Goal: Task Accomplishment & Management: Use online tool/utility

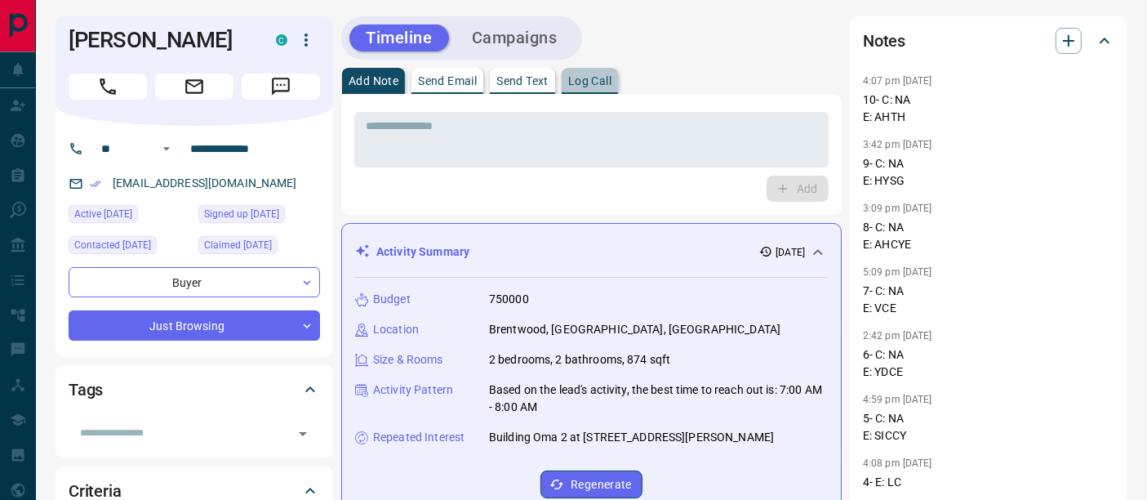
click at [611, 81] on p "Log Call" at bounding box center [589, 80] width 43 height 11
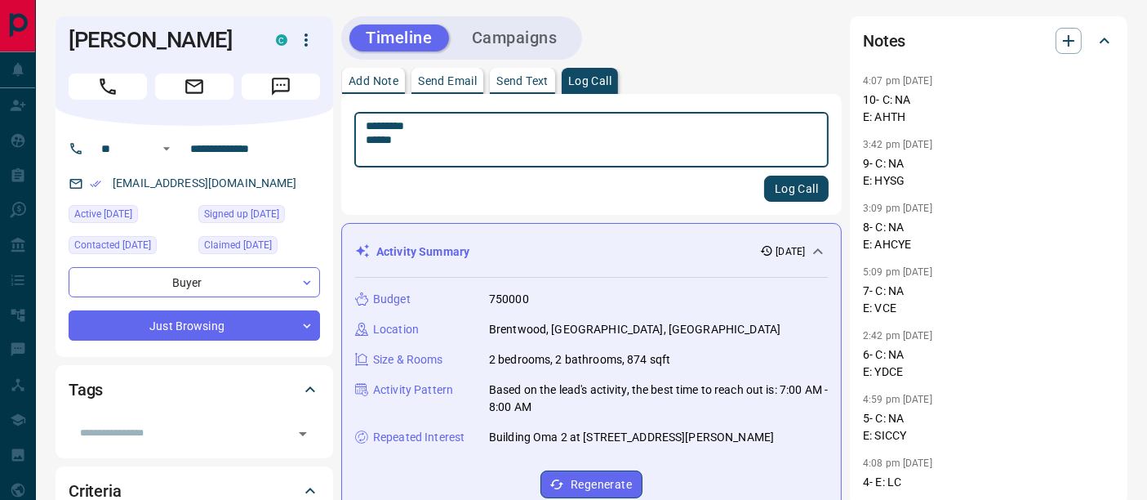
type textarea "********* ******"
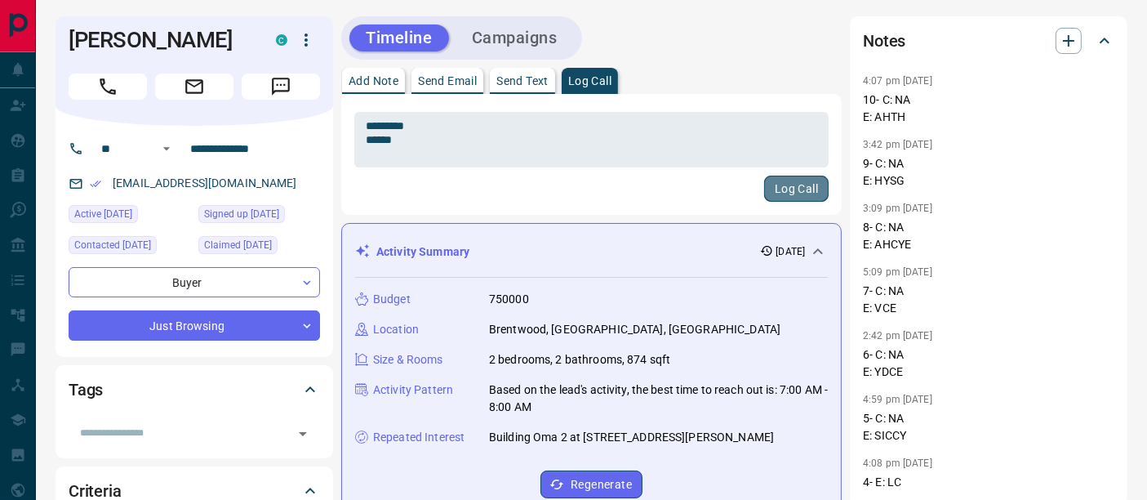
click at [779, 183] on button "Log Call" at bounding box center [796, 189] width 65 height 26
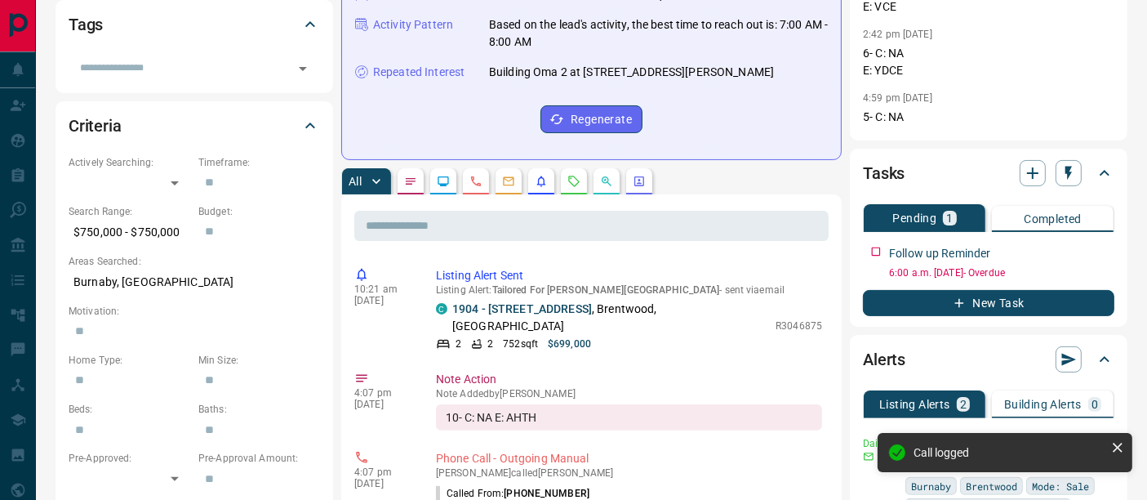
scroll to position [453, 0]
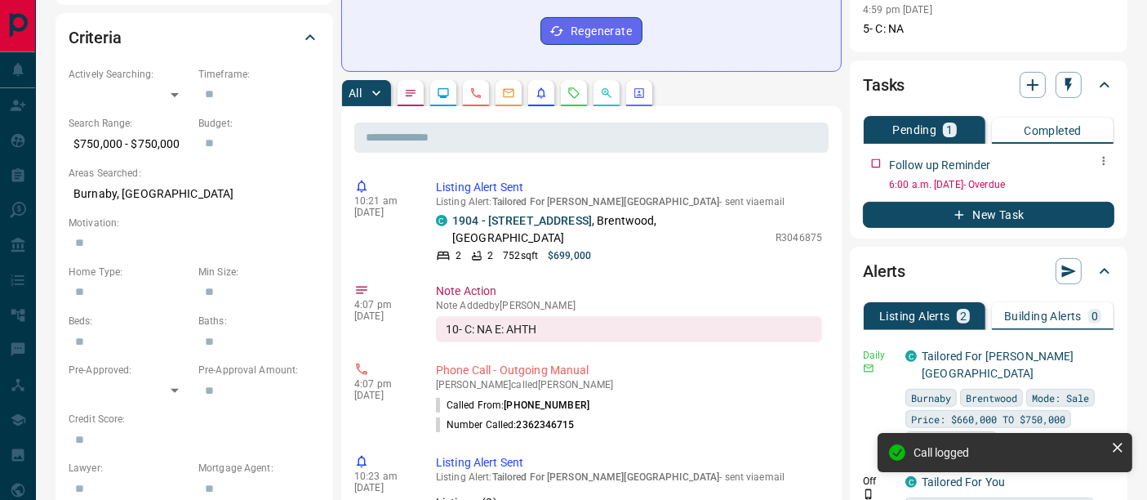
click at [1106, 158] on icon "button" at bounding box center [1104, 160] width 13 height 13
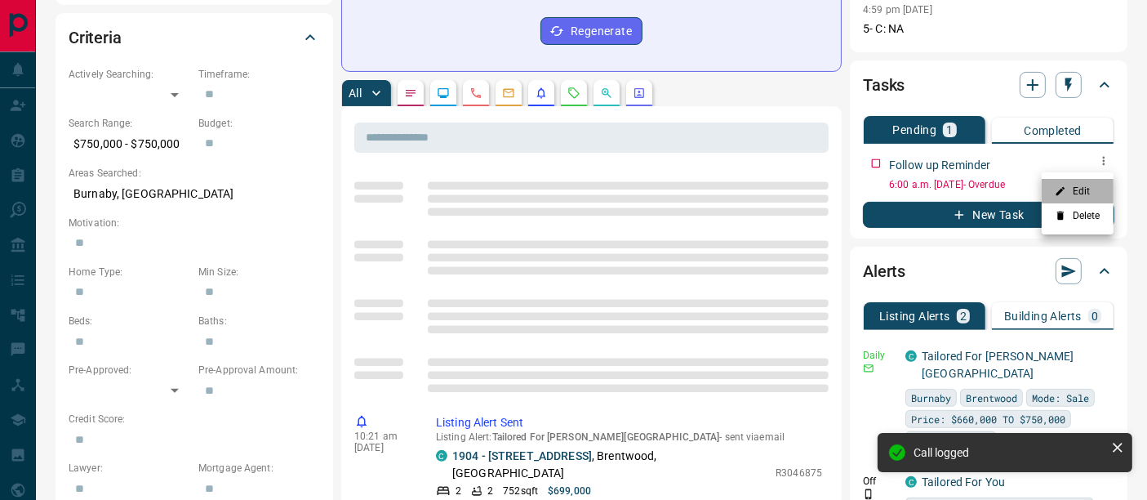
click at [1094, 198] on li "Edit" at bounding box center [1078, 191] width 72 height 24
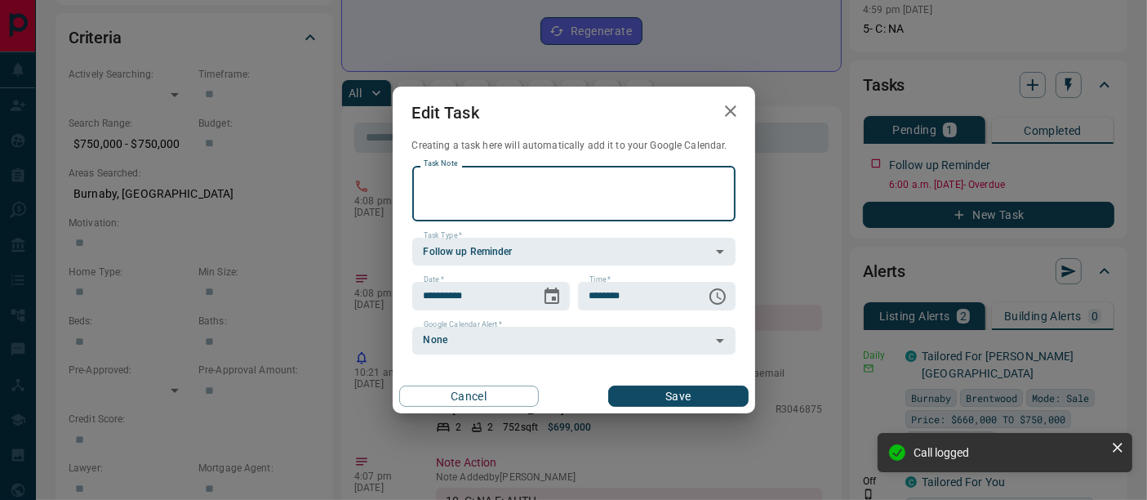
scroll to position [0, 0]
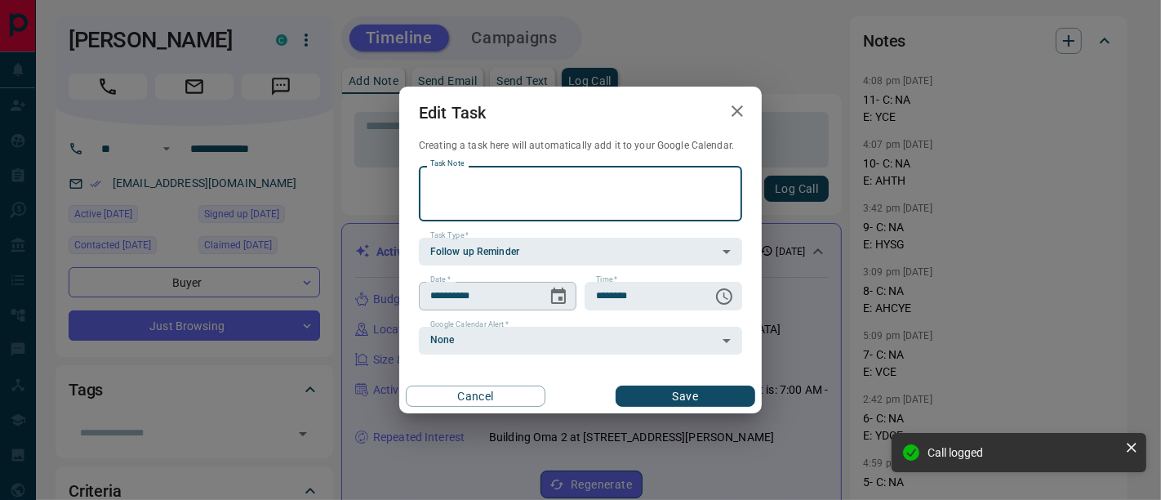
click at [557, 302] on icon "Choose date, selected date is Sep 13, 2025" at bounding box center [558, 295] width 15 height 16
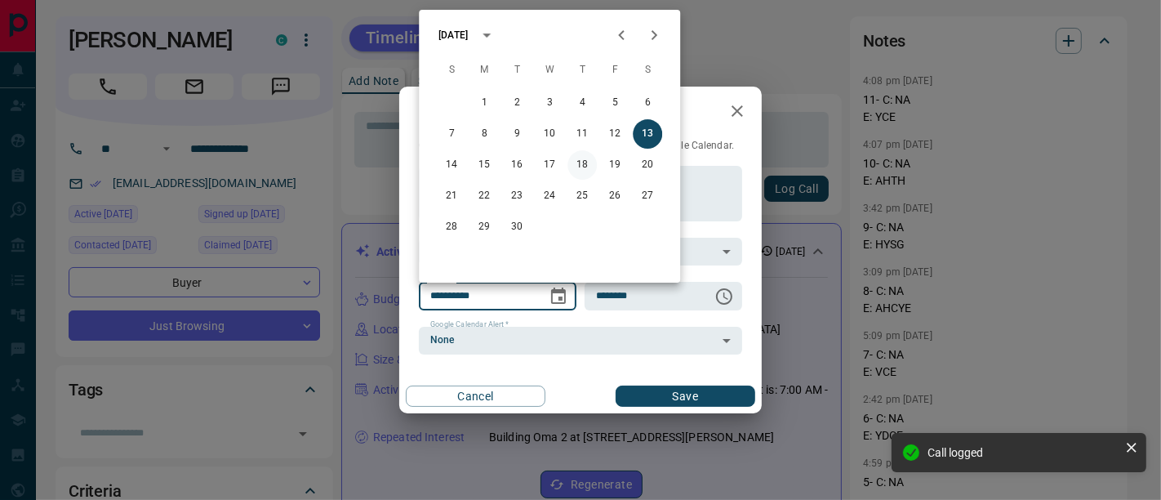
click at [582, 167] on button "18" at bounding box center [582, 164] width 29 height 29
type input "**********"
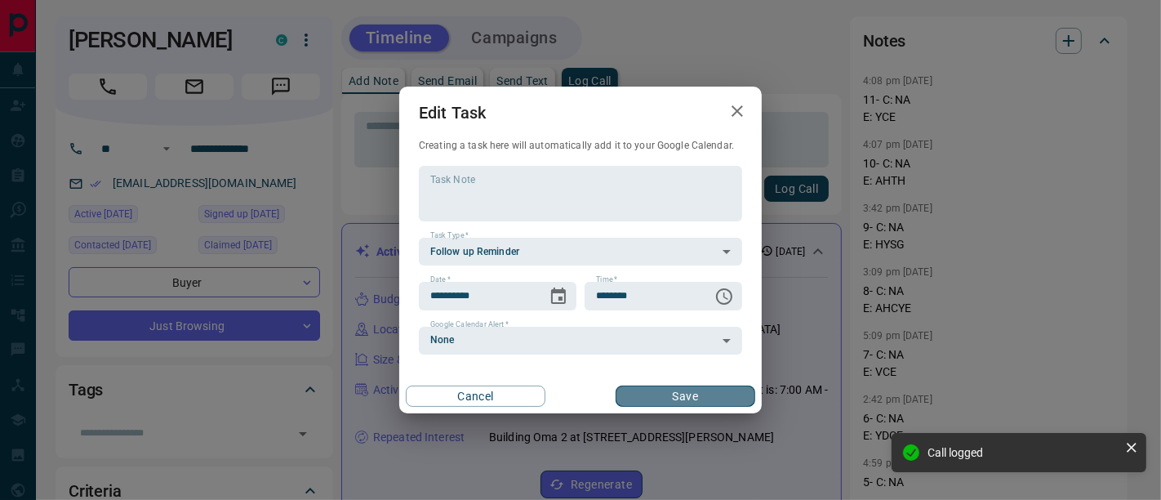
click at [657, 393] on button "Save" at bounding box center [686, 395] width 140 height 21
